Goal: Information Seeking & Learning: Learn about a topic

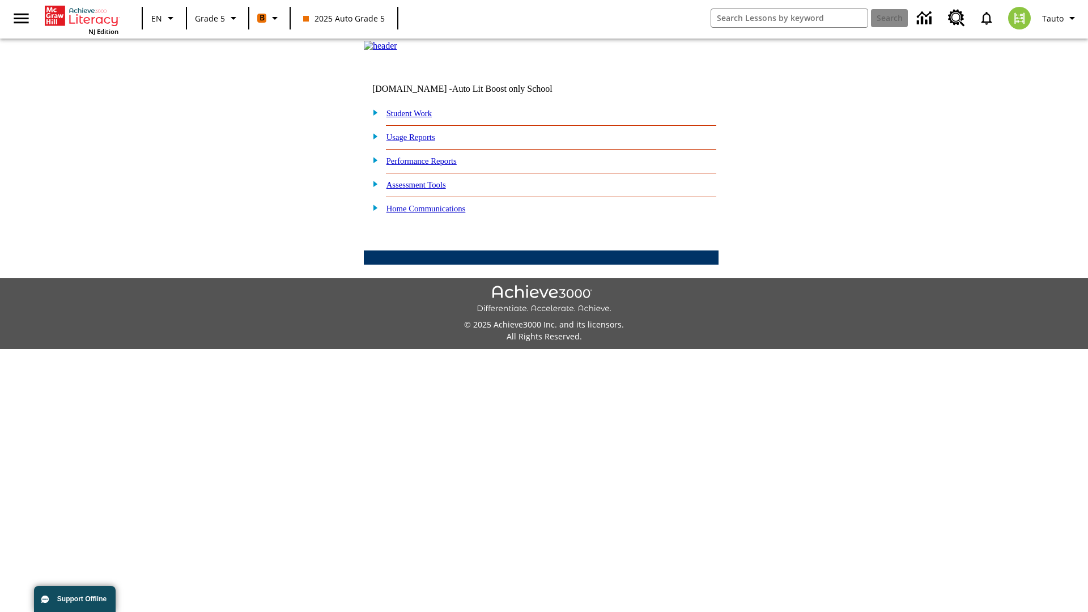
click at [434, 165] on link "Performance Reports" at bounding box center [422, 160] width 70 height 9
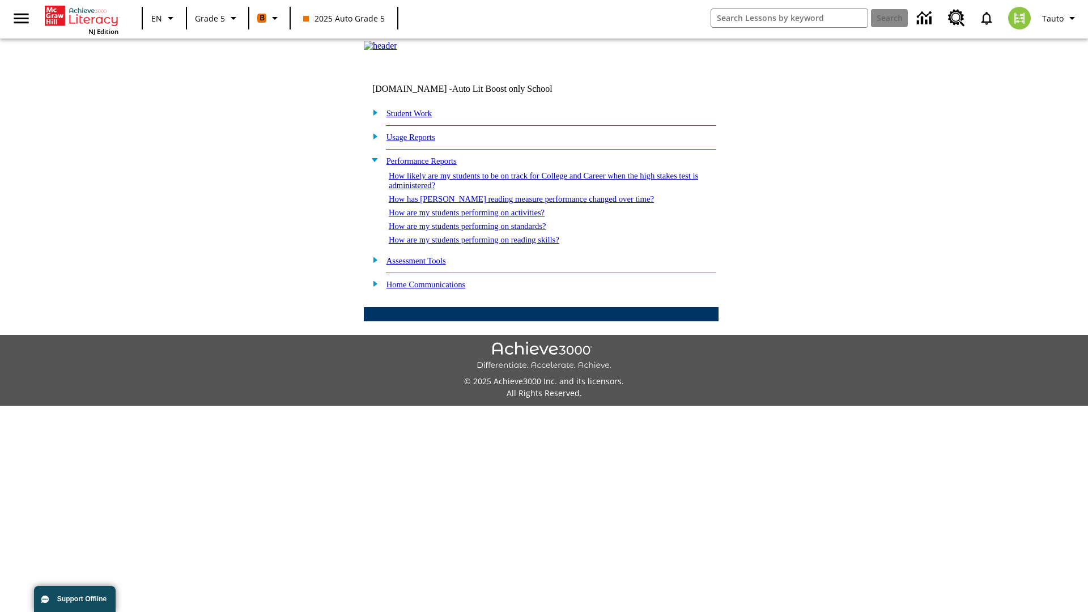
click at [515, 203] on link "How has [PERSON_NAME] reading measure performance changed over time?" at bounding box center [521, 198] width 265 height 9
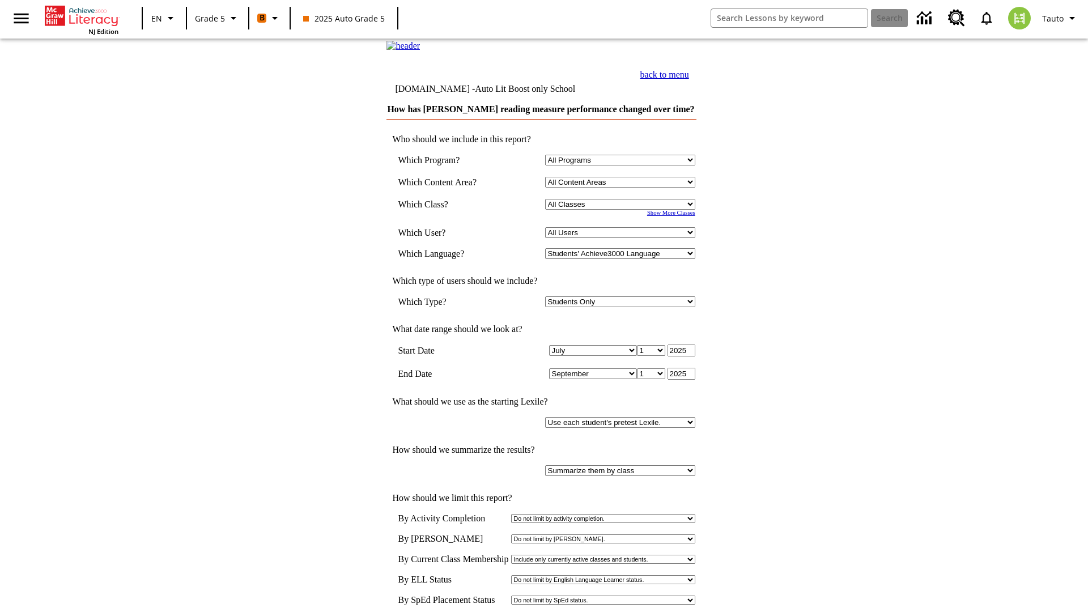
select select "11133131"
